Goal: Task Accomplishment & Management: Use online tool/utility

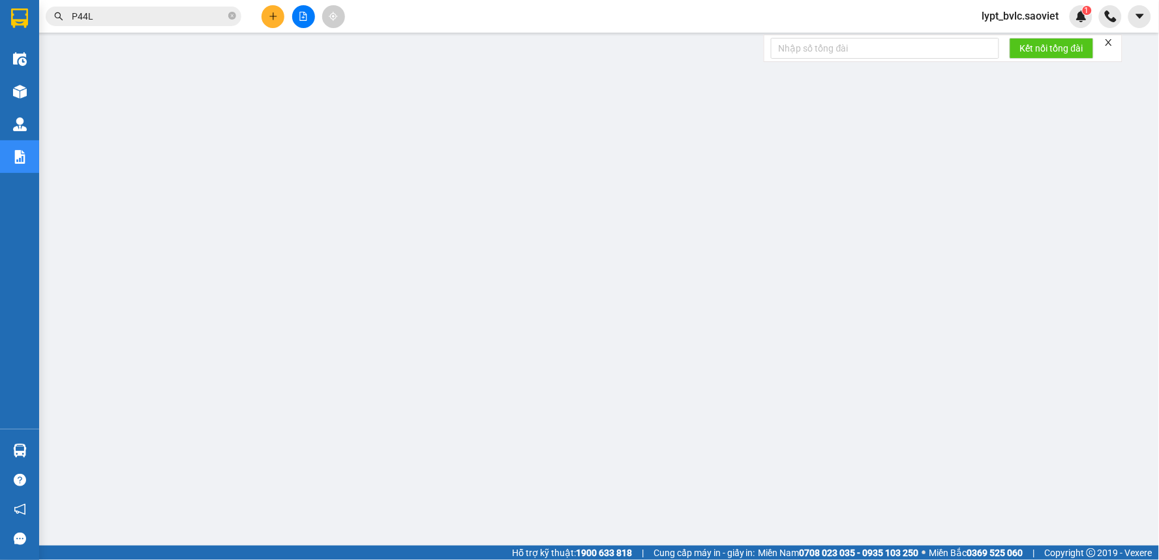
click at [308, 22] on button at bounding box center [303, 16] width 23 height 23
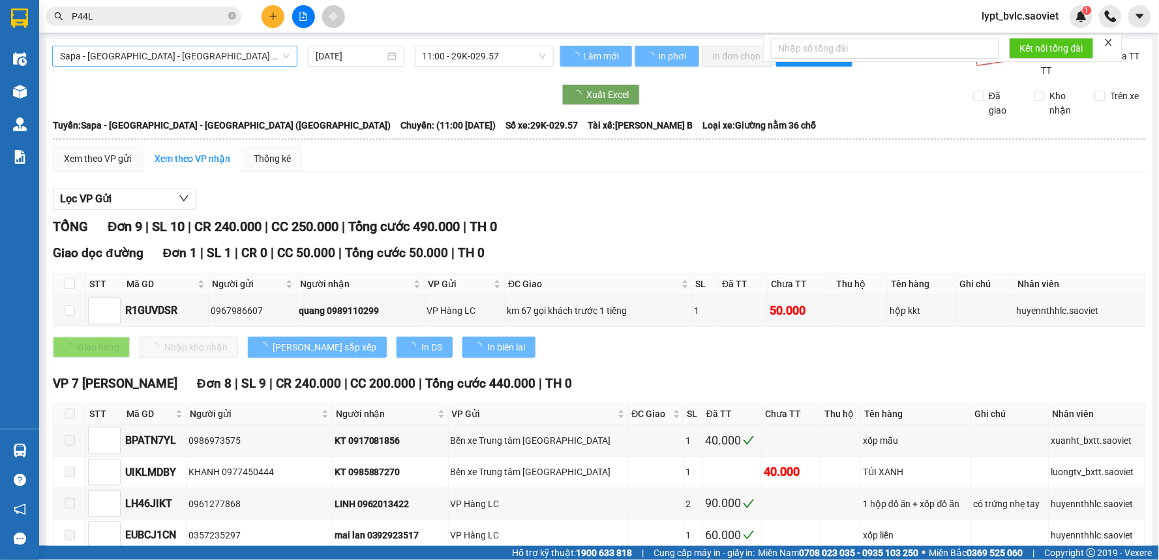
click at [146, 55] on span "Sapa - [GEOGRAPHIC_DATA] - [GEOGRAPHIC_DATA] ([GEOGRAPHIC_DATA])" at bounding box center [175, 56] width 230 height 20
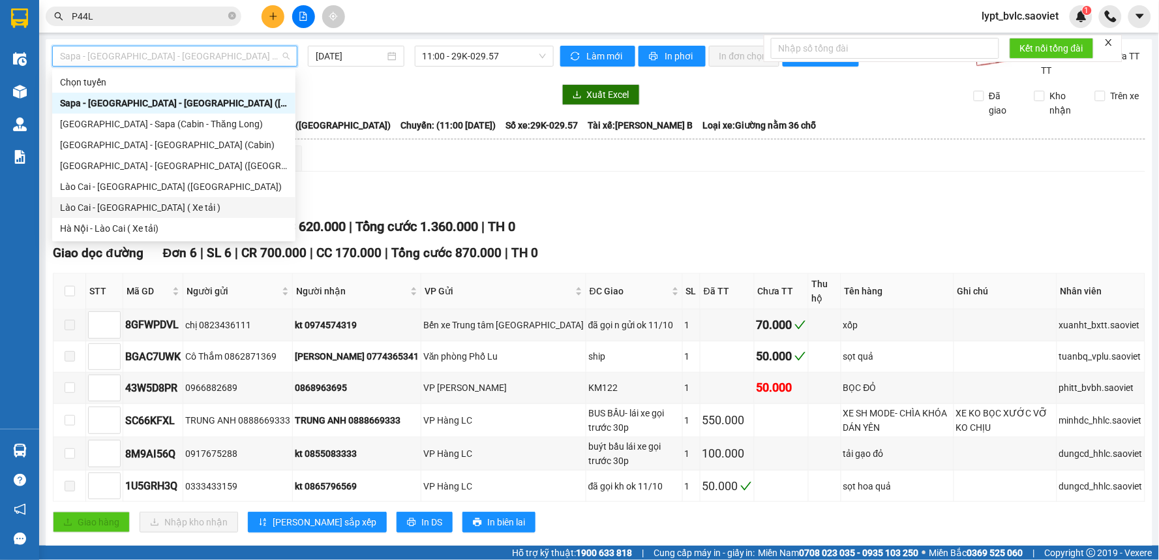
click at [149, 209] on div "Lào Cai - [GEOGRAPHIC_DATA] ( Xe tải )" at bounding box center [174, 207] width 228 height 14
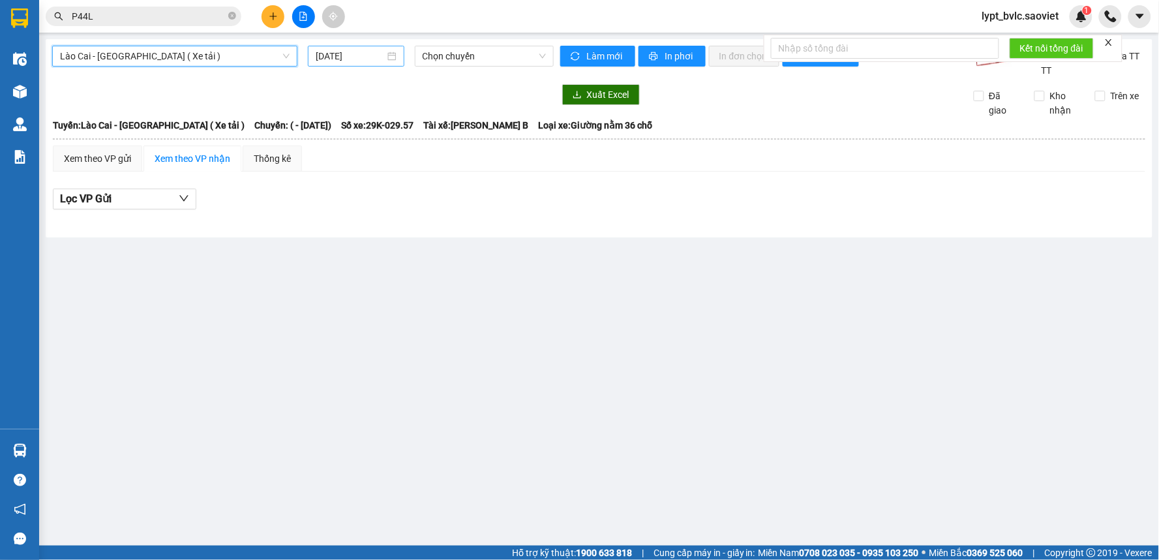
click at [373, 57] on input "[DATE]" at bounding box center [350, 56] width 69 height 14
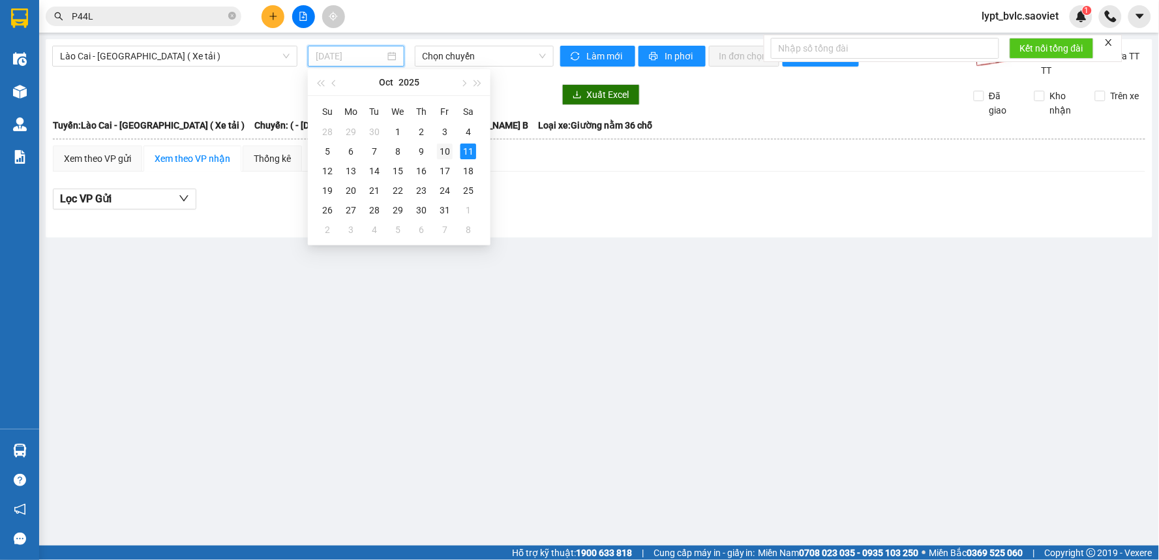
click at [440, 153] on div "10" at bounding box center [445, 152] width 16 height 16
type input "[DATE]"
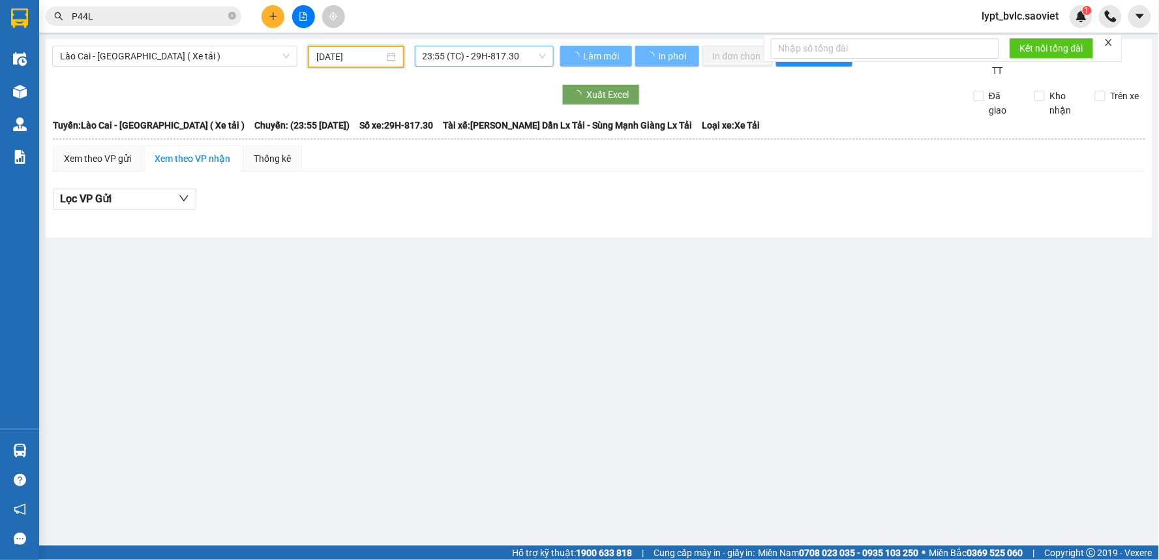
click at [497, 51] on span "23:55 (TC) - 29H-817.30" at bounding box center [484, 56] width 123 height 20
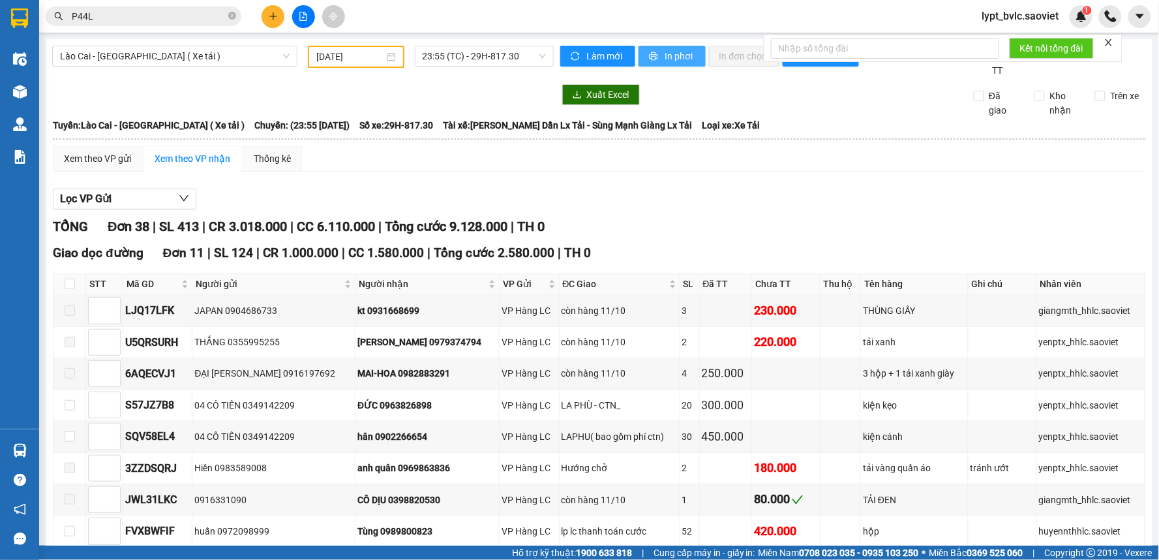
click at [665, 56] on span "In phơi" at bounding box center [680, 56] width 30 height 14
click at [477, 152] on div "Xem theo VP gửi Xem theo VP nhận Thống kê" at bounding box center [599, 158] width 1093 height 26
click at [89, 60] on span "Lào Cai - [GEOGRAPHIC_DATA] ( Xe tải )" at bounding box center [175, 56] width 230 height 20
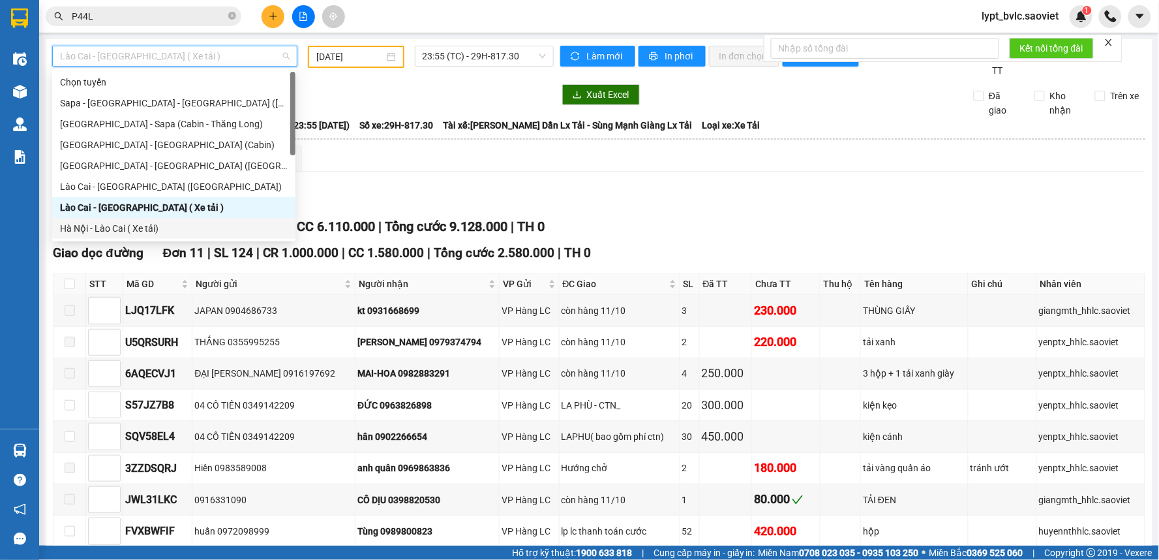
click at [128, 227] on div "Hà Nội - Lào Cai ( Xe tải)" at bounding box center [174, 228] width 228 height 14
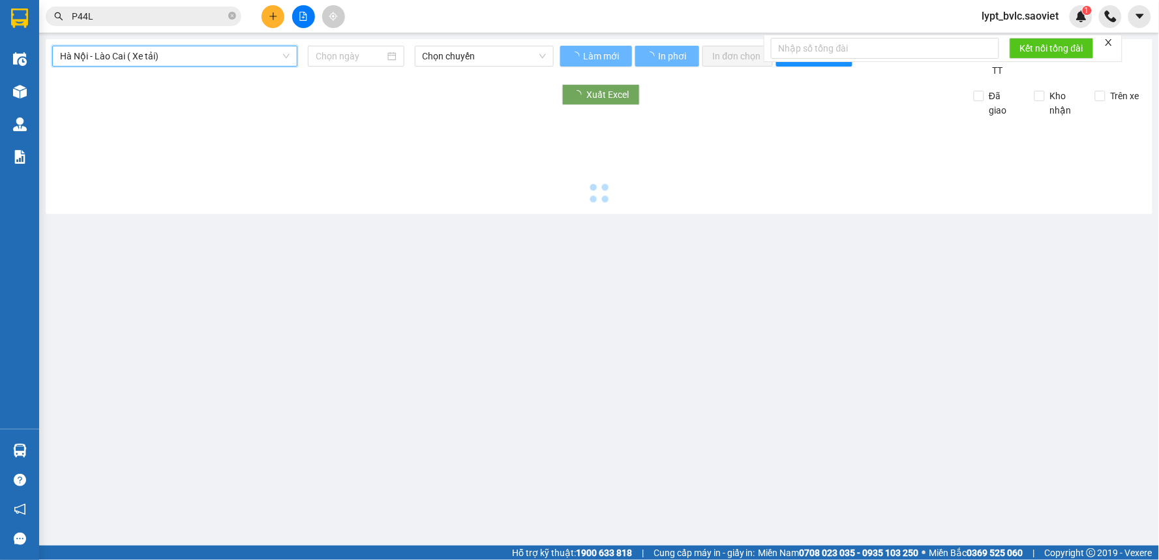
type input "[DATE]"
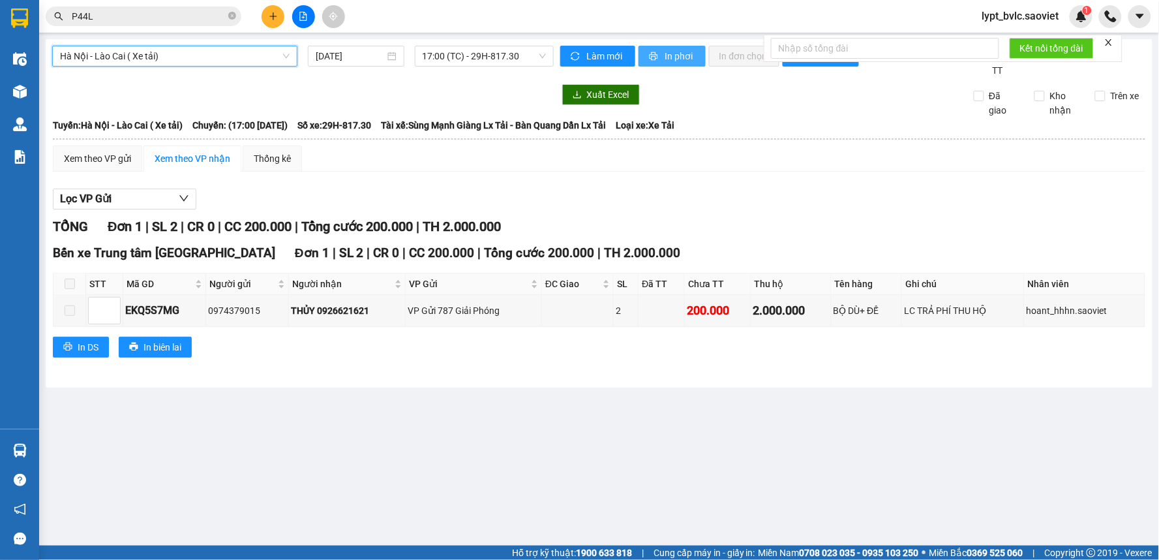
click at [681, 59] on span "In phơi" at bounding box center [680, 56] width 30 height 14
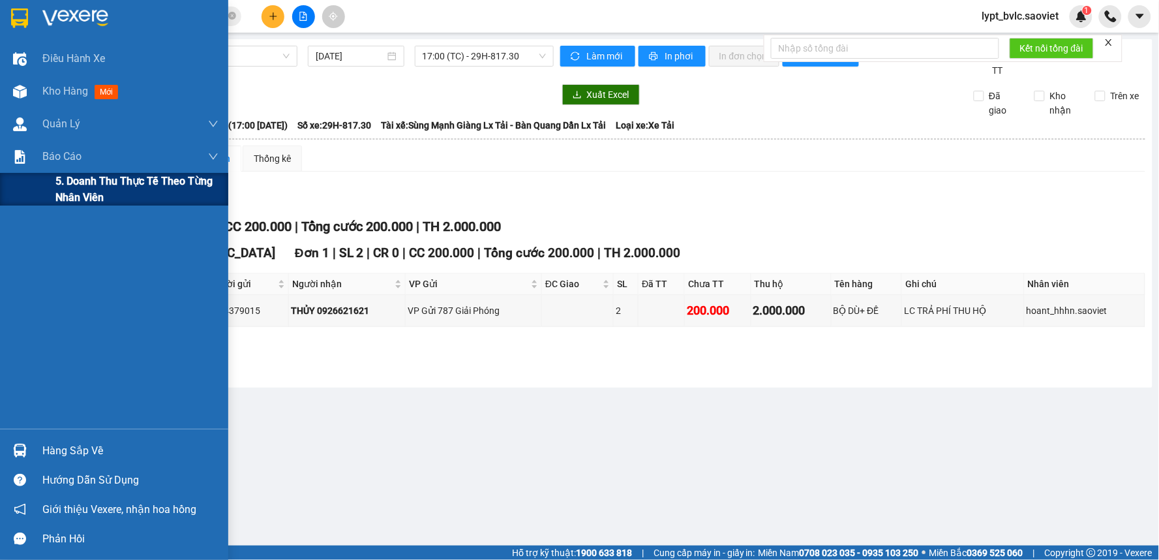
click at [74, 194] on span "5. Doanh thu thực tế theo từng nhân viên" at bounding box center [136, 189] width 163 height 33
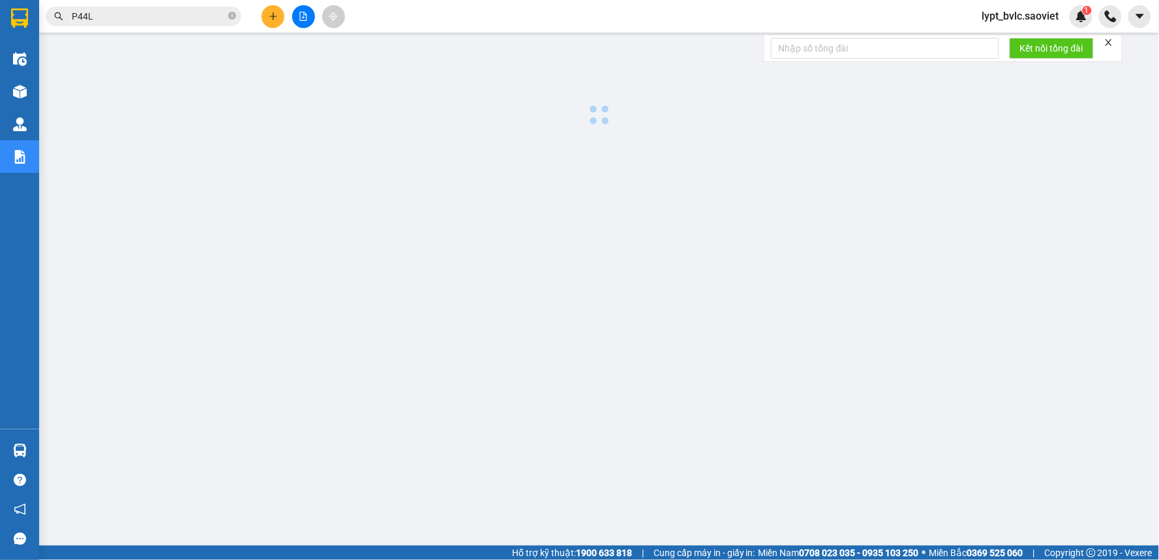
click at [540, 412] on div at bounding box center [599, 332] width 1107 height 587
